Goal: Transaction & Acquisition: Subscribe to service/newsletter

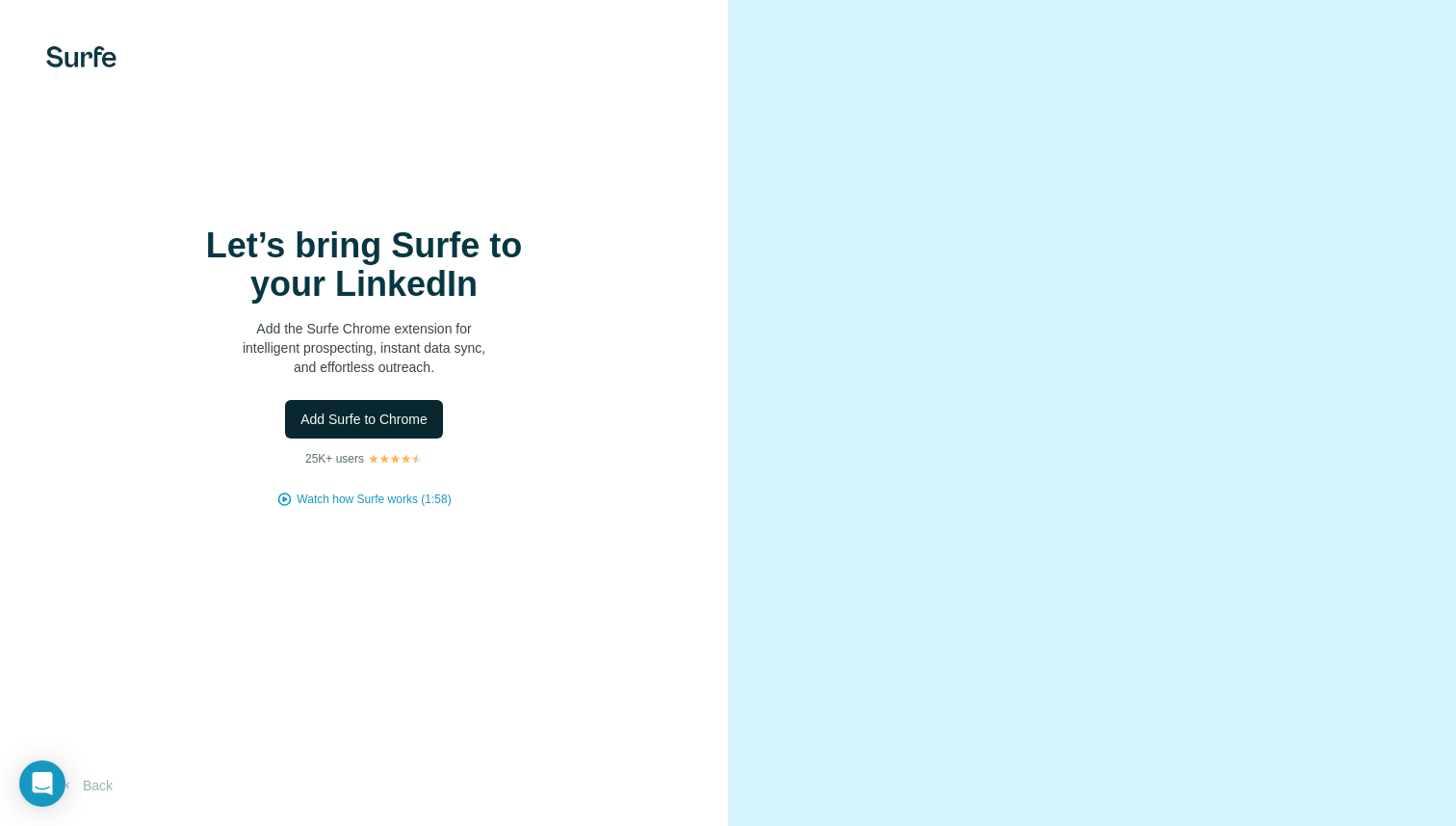
click at [371, 419] on span "Add Surfe to Chrome" at bounding box center [364, 419] width 127 height 20
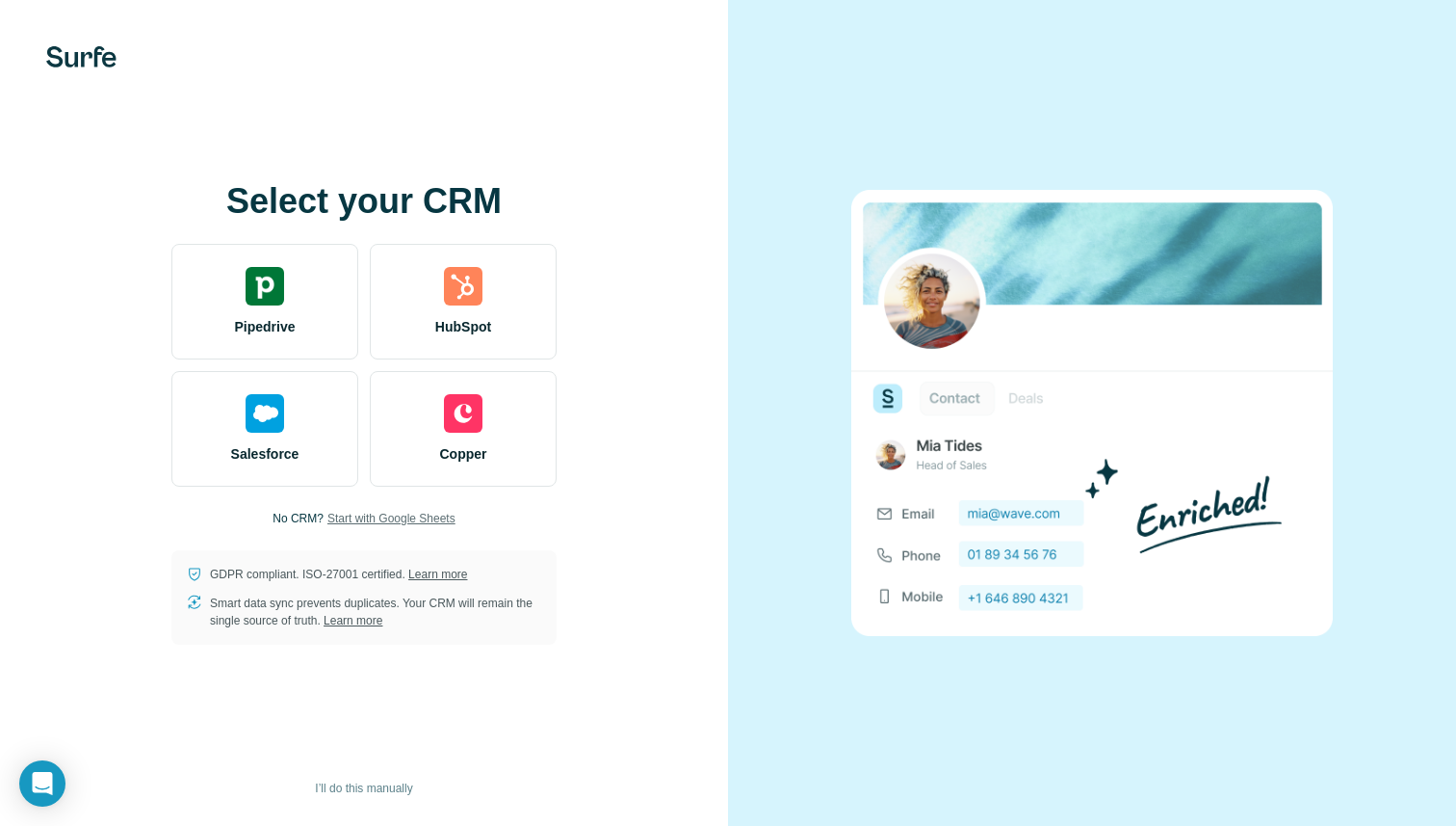
click at [425, 515] on span "Start with Google Sheets" at bounding box center [391, 518] width 128 height 18
